Goal: Check status

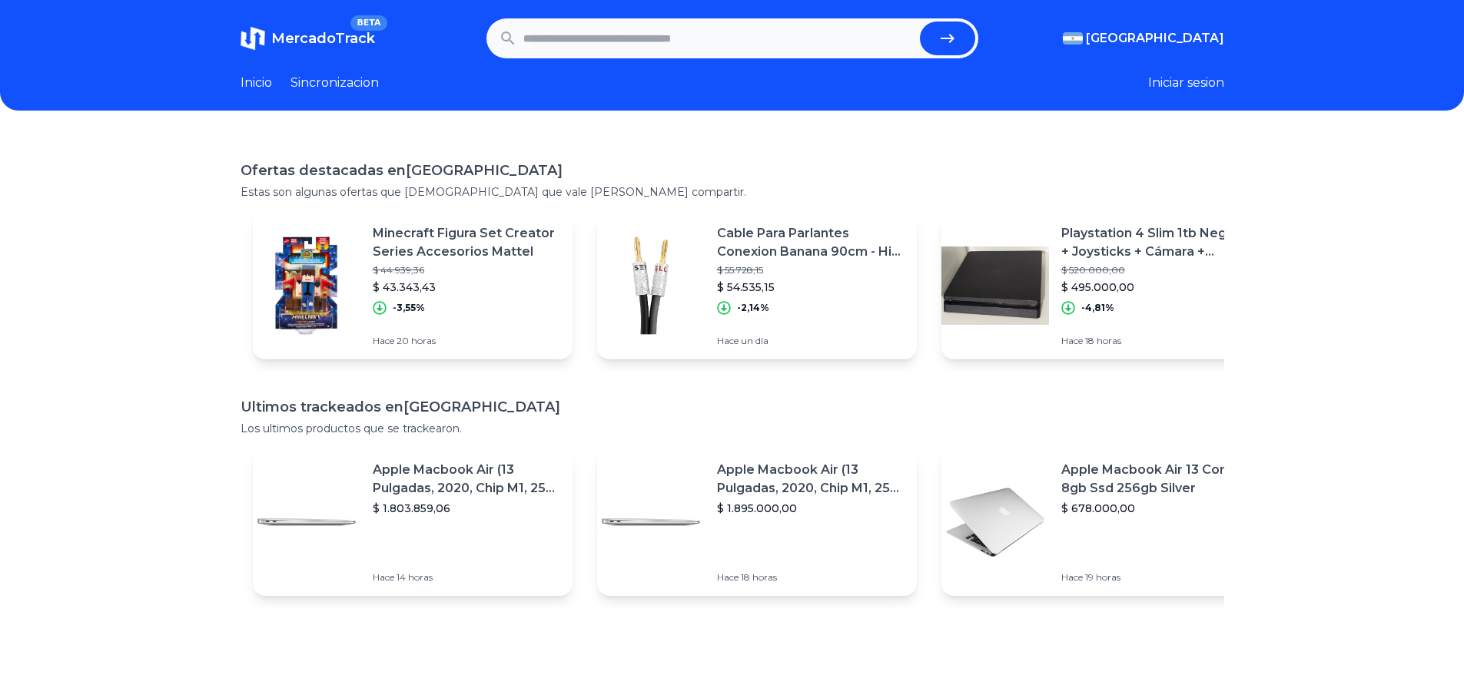
click at [624, 35] on input "text" at bounding box center [718, 39] width 390 height 34
paste input "**********"
click at [953, 34] on icon "submit" at bounding box center [947, 38] width 18 height 18
type input "**********"
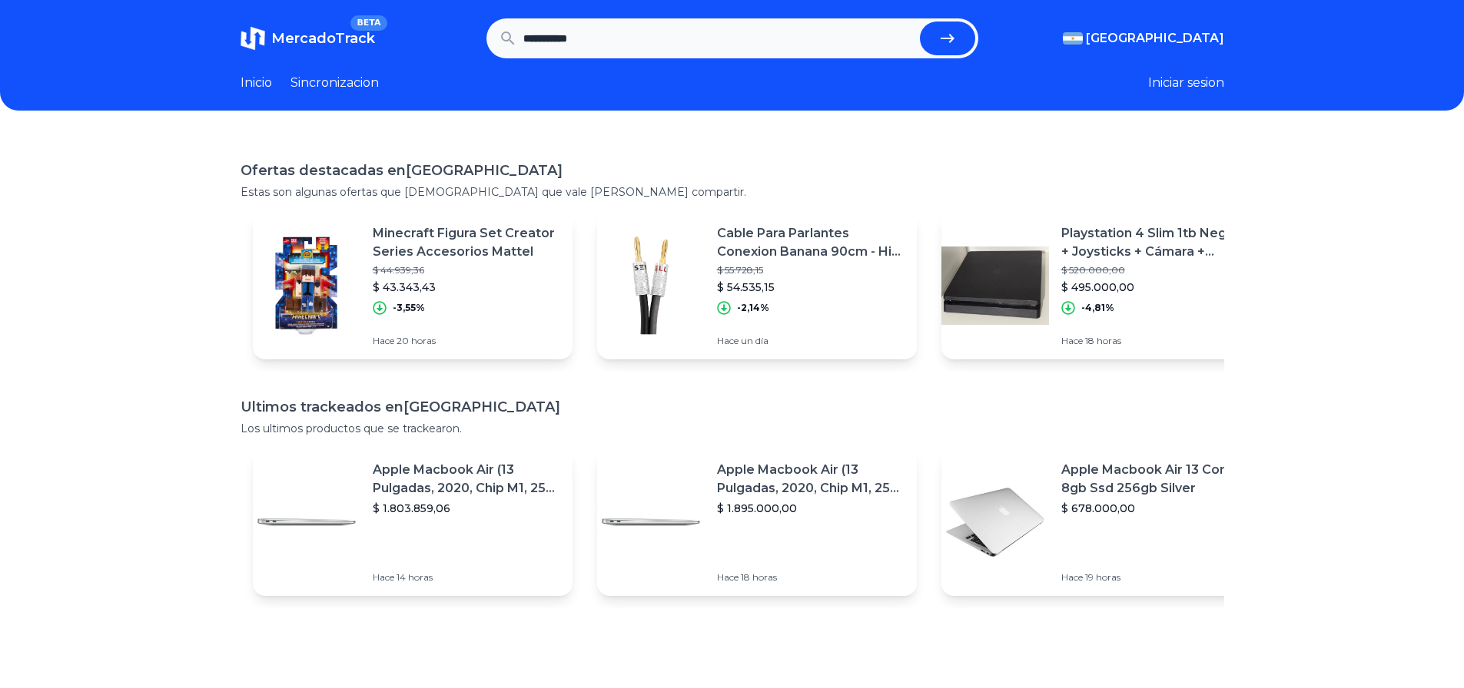
scroll to position [0, 0]
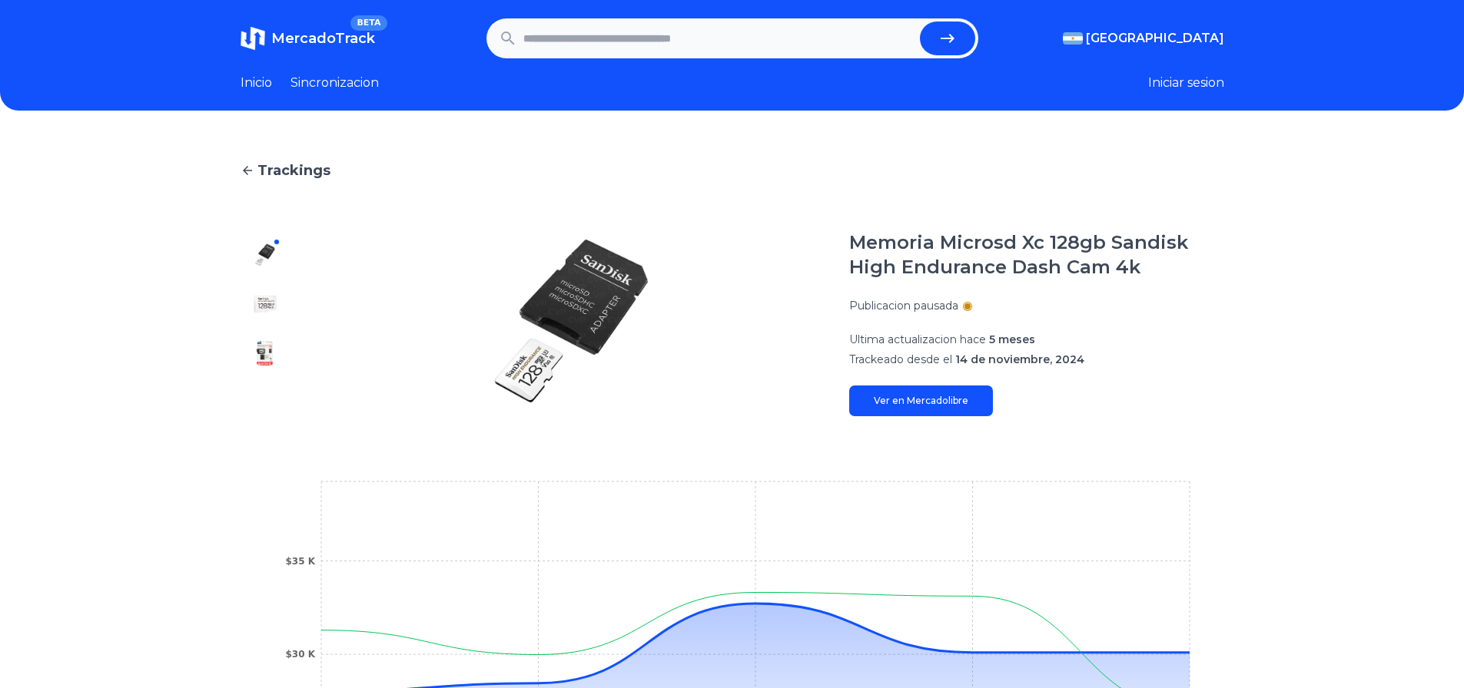
click at [262, 301] on img at bounding box center [265, 304] width 25 height 25
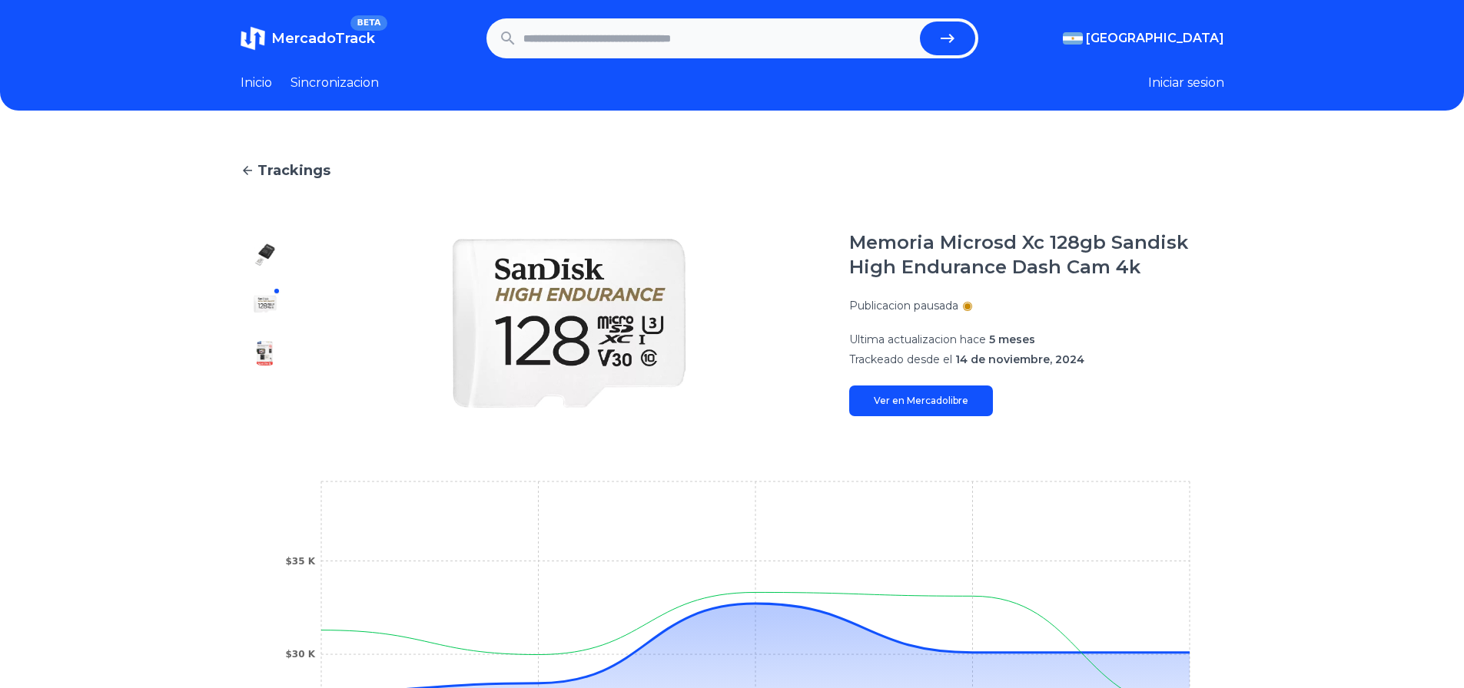
click at [264, 343] on img at bounding box center [265, 353] width 25 height 25
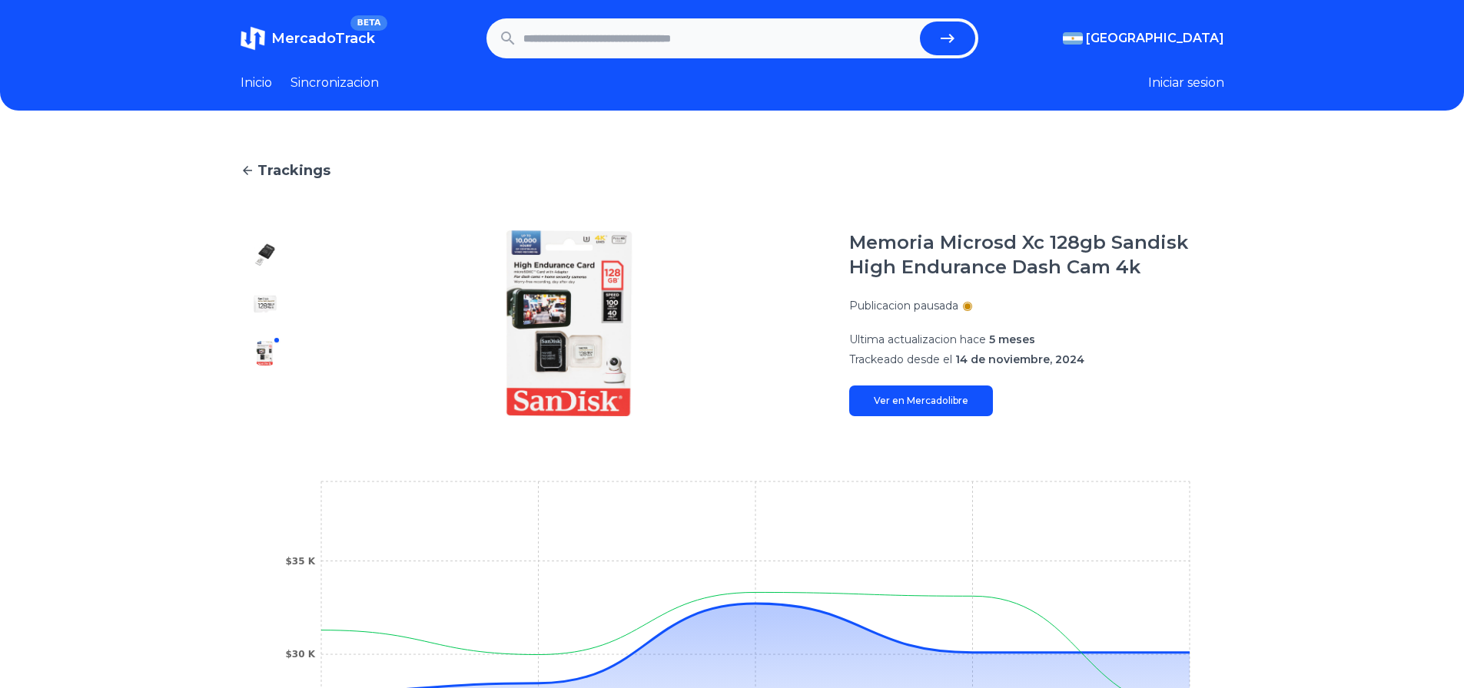
click at [274, 311] on img at bounding box center [265, 304] width 25 height 25
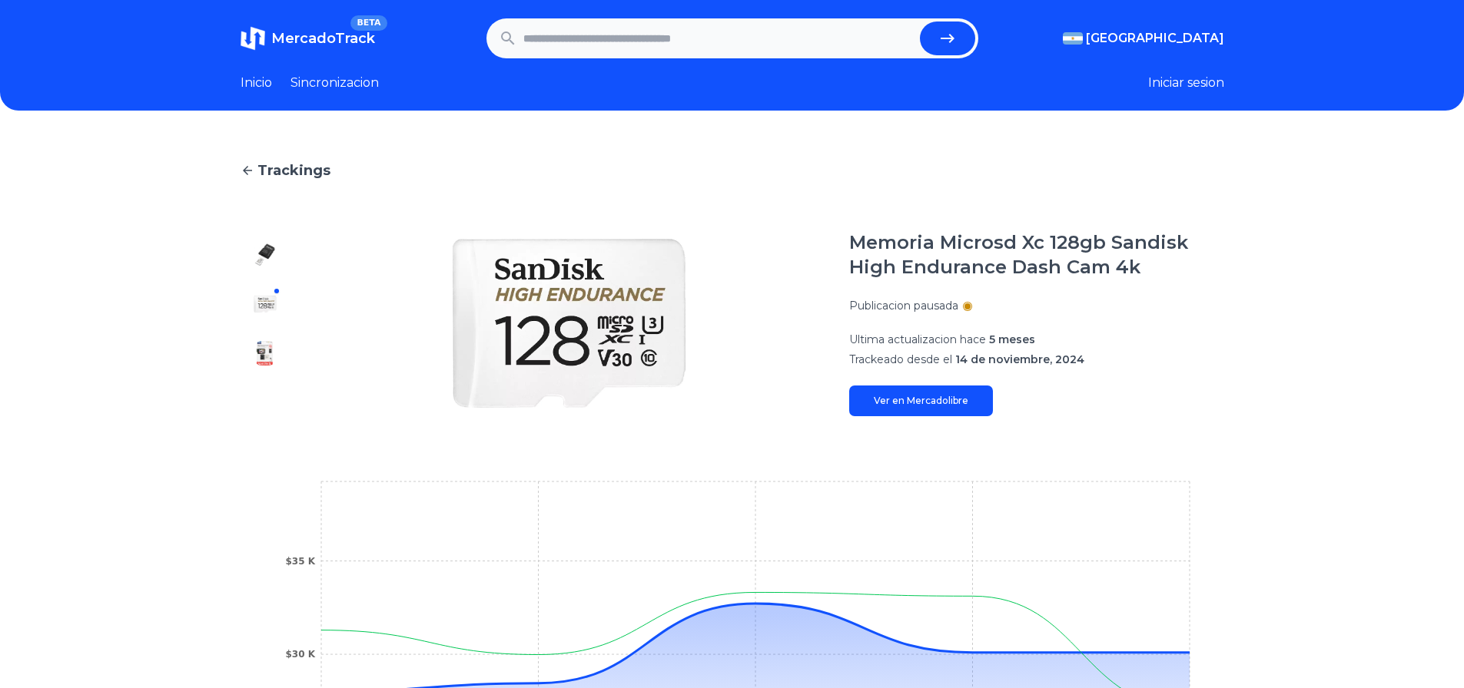
click at [277, 336] on div at bounding box center [264, 323] width 49 height 186
click at [276, 352] on img at bounding box center [265, 353] width 25 height 25
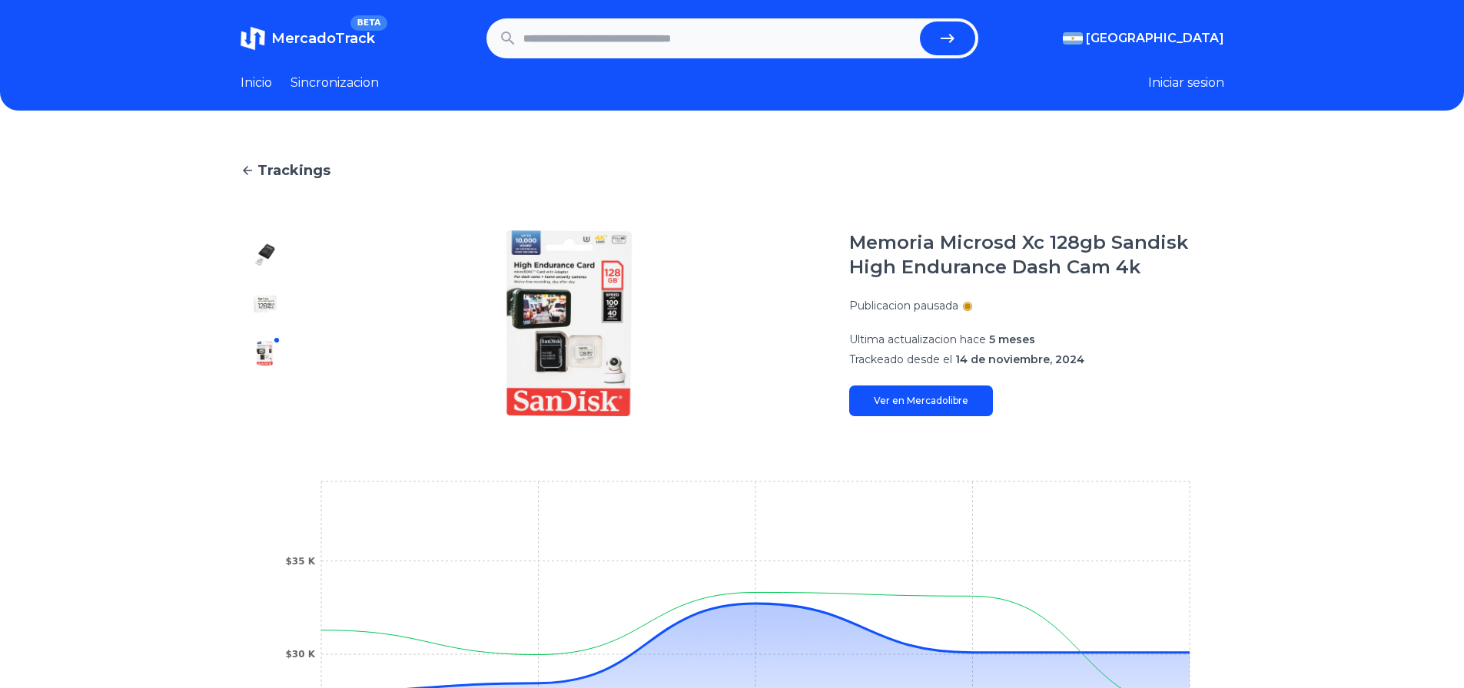
click at [368, 69] on header "MercadoTrack BETA [GEOGRAPHIC_DATA] [GEOGRAPHIC_DATA] [GEOGRAPHIC_DATA] [GEOGRA…" at bounding box center [732, 55] width 1464 height 111
click at [373, 88] on link "Sincronizacion" at bounding box center [334, 83] width 88 height 18
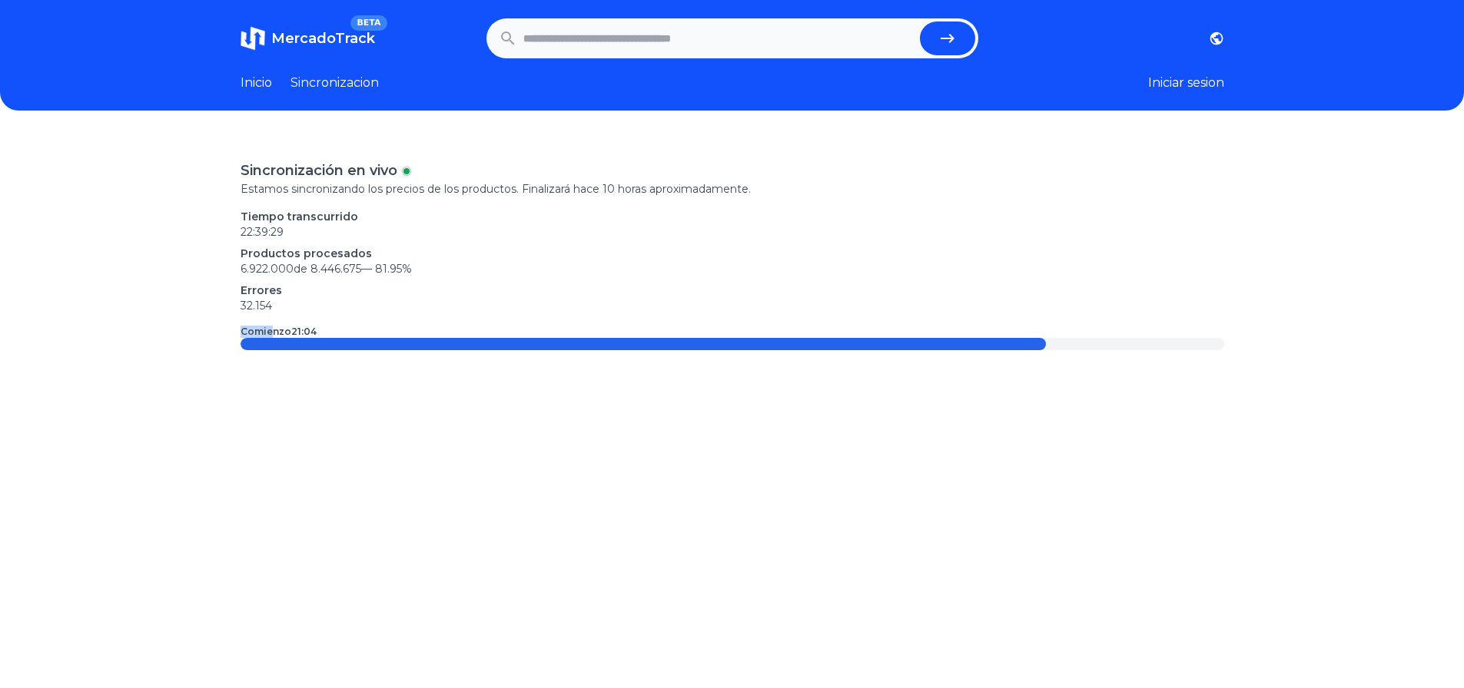
drag, startPoint x: 278, startPoint y: 313, endPoint x: 241, endPoint y: 317, distance: 37.1
click at [226, 317] on div "Sincronización en vivo Estamos sincronizando los precios de los productos. Fina…" at bounding box center [732, 479] width 1464 height 688
click at [267, 318] on div "Sincronización en vivo Estamos sincronizando los precios de los productos. Fina…" at bounding box center [731, 255] width 983 height 191
